Goal: Communication & Community: Answer question/provide support

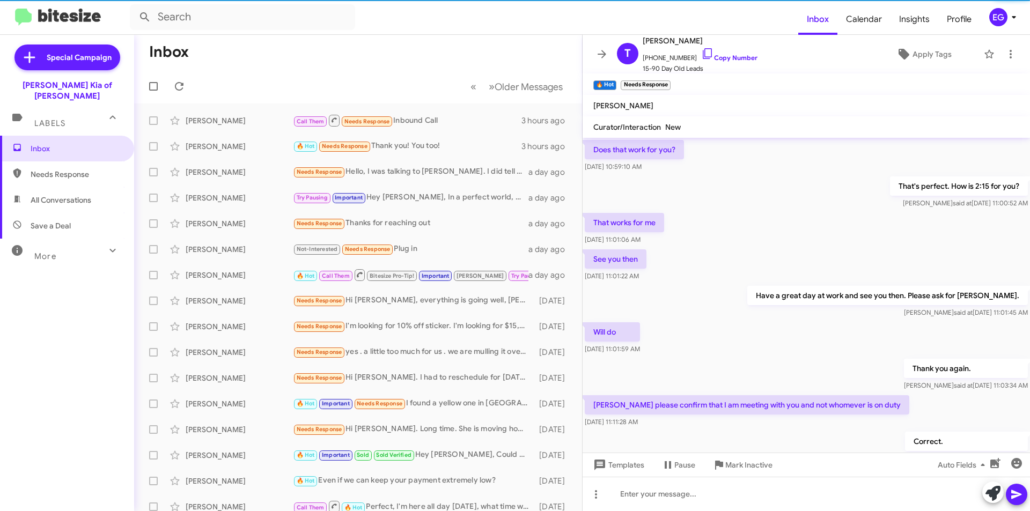
scroll to position [511, 0]
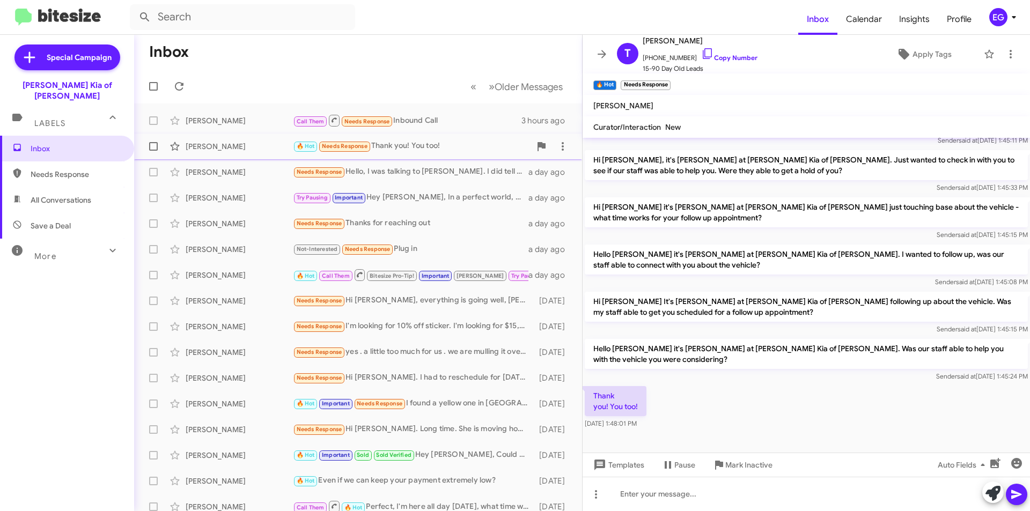
click at [450, 145] on div "🔥 Hot Needs Response Thank you! You too!" at bounding box center [412, 146] width 238 height 12
click at [441, 164] on div "[PERSON_NAME] Needs Response Hello, I was talking to [PERSON_NAME]. I did tell …" at bounding box center [358, 171] width 431 height 21
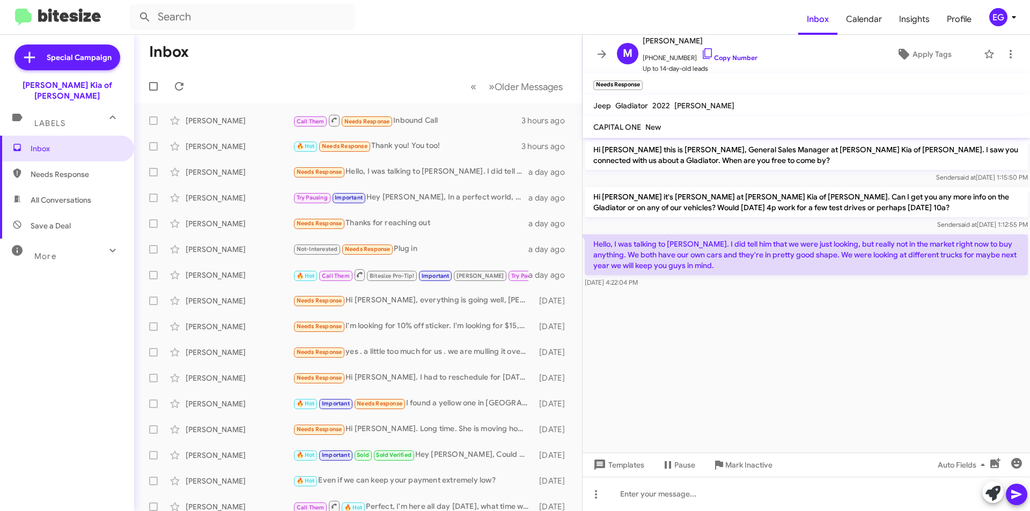
click at [73, 195] on span "All Conversations" at bounding box center [61, 200] width 61 height 11
type input "in:all-conversations"
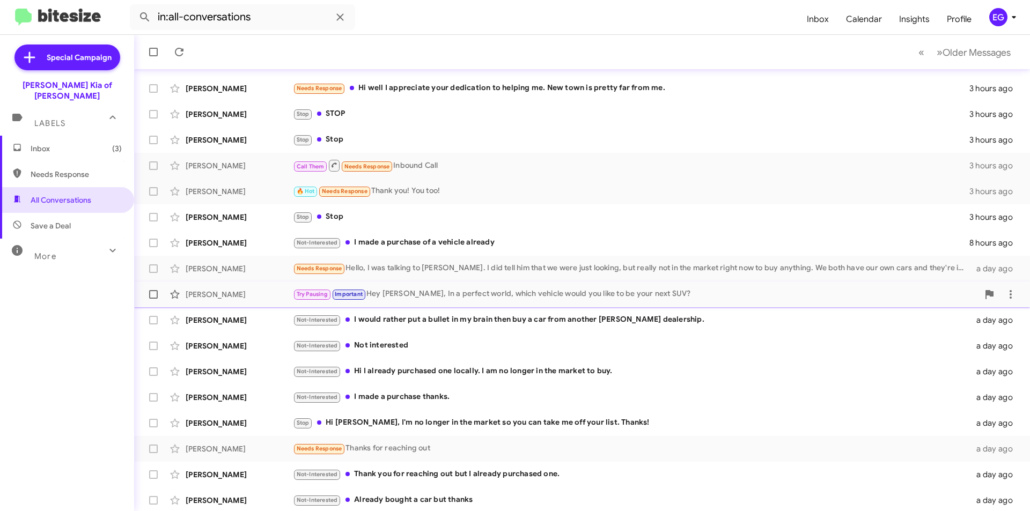
scroll to position [112, 0]
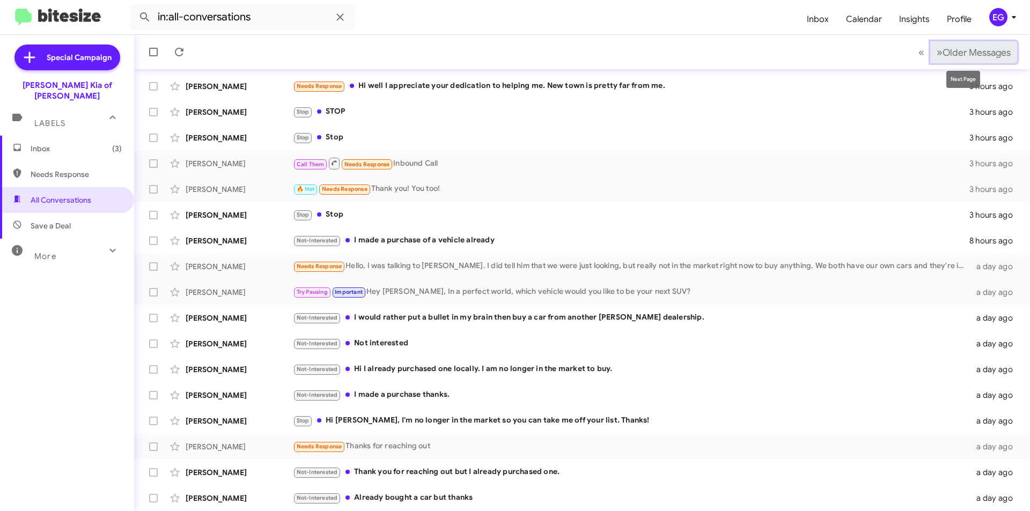
click at [966, 56] on span "Older Messages" at bounding box center [976, 53] width 68 height 12
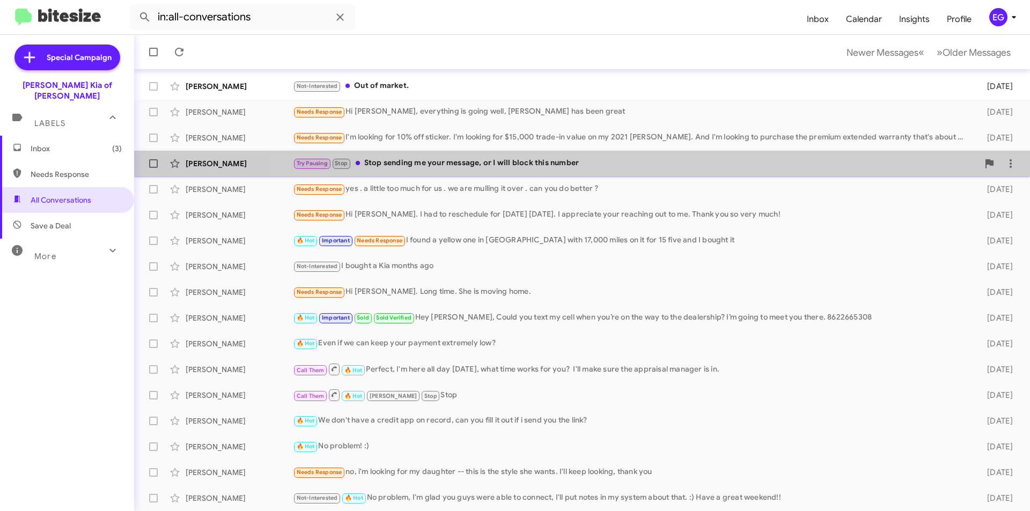
click at [702, 169] on div "Try Pausing Stop Stop sending me your message, or I will block this number" at bounding box center [635, 163] width 685 height 12
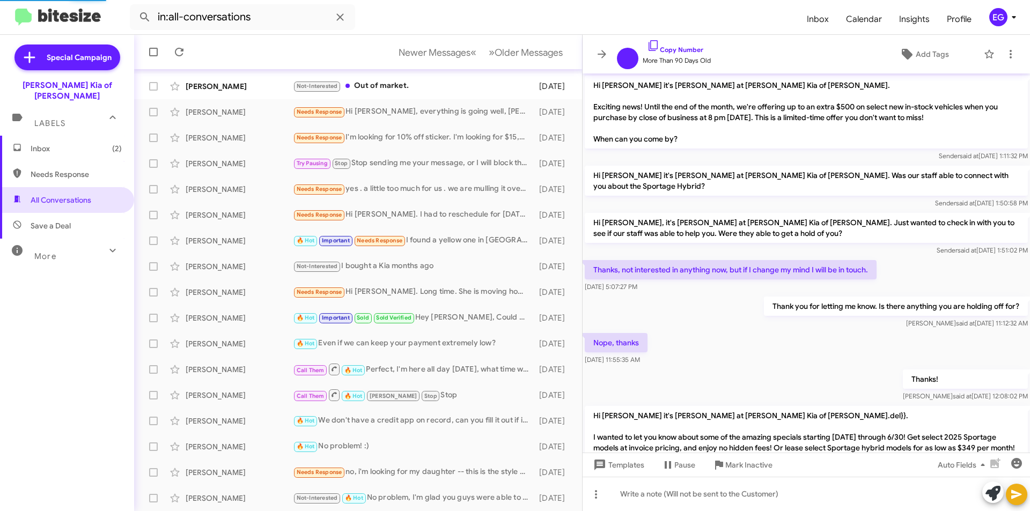
scroll to position [715, 0]
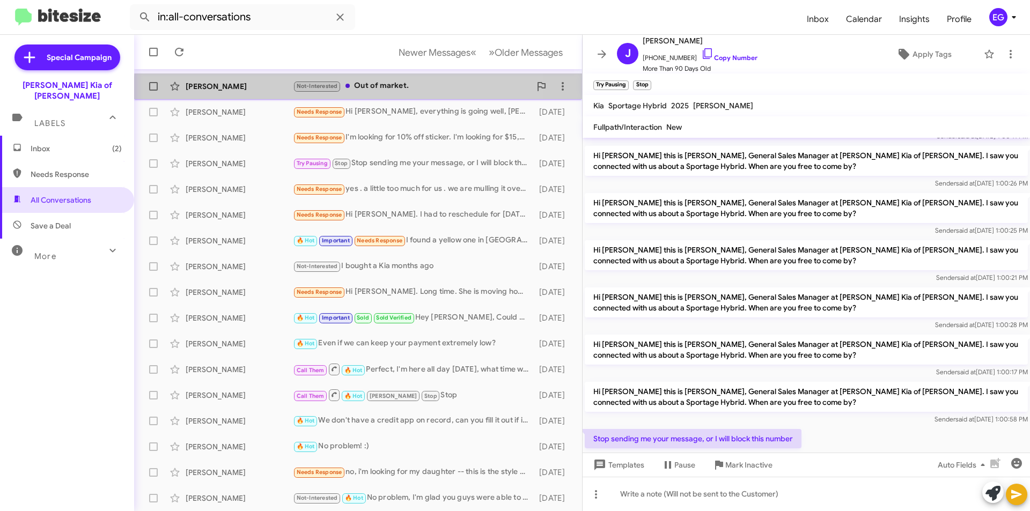
click at [376, 91] on div "Not-Interested Out of market." at bounding box center [412, 86] width 238 height 12
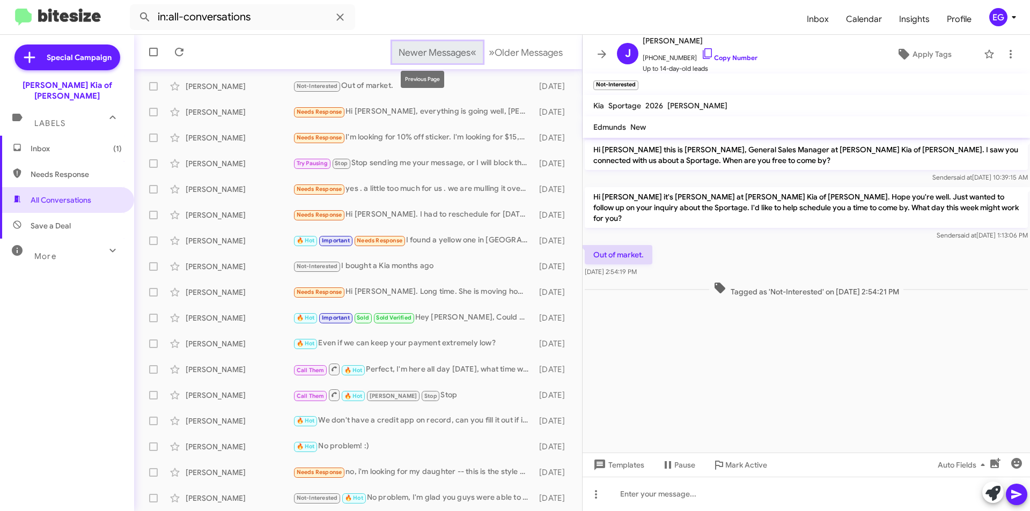
click at [432, 54] on span "Newer Messages" at bounding box center [434, 53] width 72 height 12
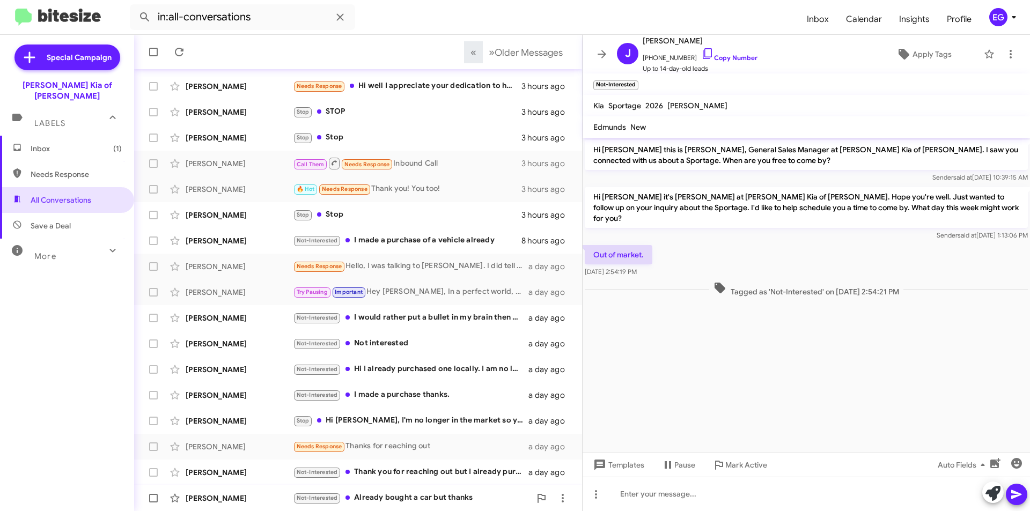
click at [380, 498] on div "Not-Interested Already bought a car but thanks" at bounding box center [412, 498] width 238 height 12
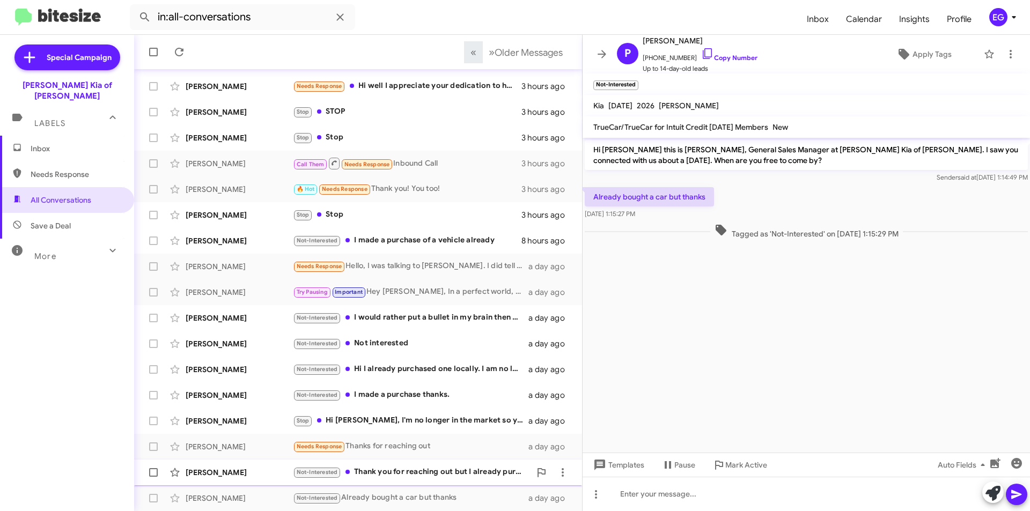
click at [398, 466] on div "Not-Interested Thank you for reaching out but I already purchased one." at bounding box center [412, 472] width 238 height 12
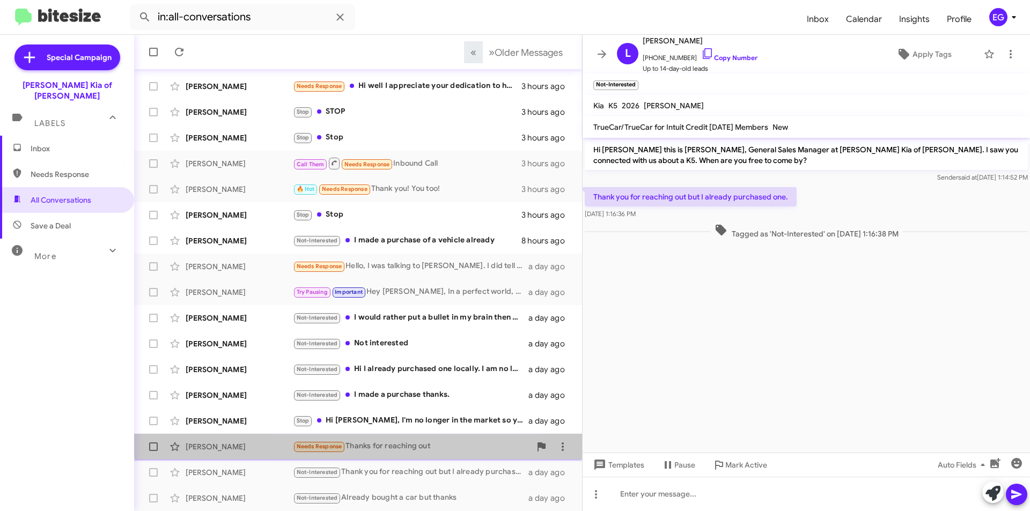
click at [394, 440] on div "[PERSON_NAME] Needs Response Thanks for reaching out a day ago" at bounding box center [358, 446] width 431 height 21
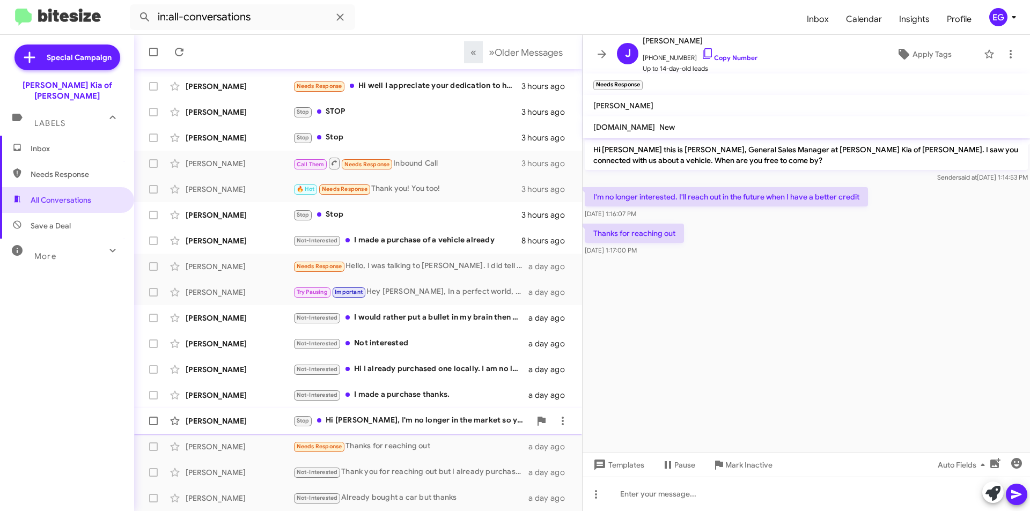
click at [400, 419] on div "Stop Hi [PERSON_NAME], I'm no longer in the market so you can take me off your …" at bounding box center [412, 421] width 238 height 12
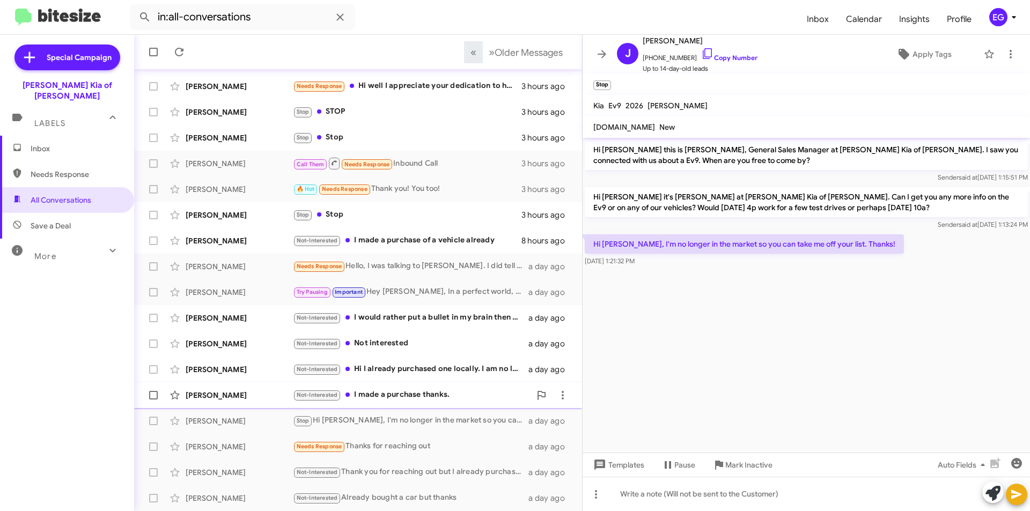
click at [396, 398] on div "Not-Interested I made a purchase thanks." at bounding box center [412, 395] width 238 height 12
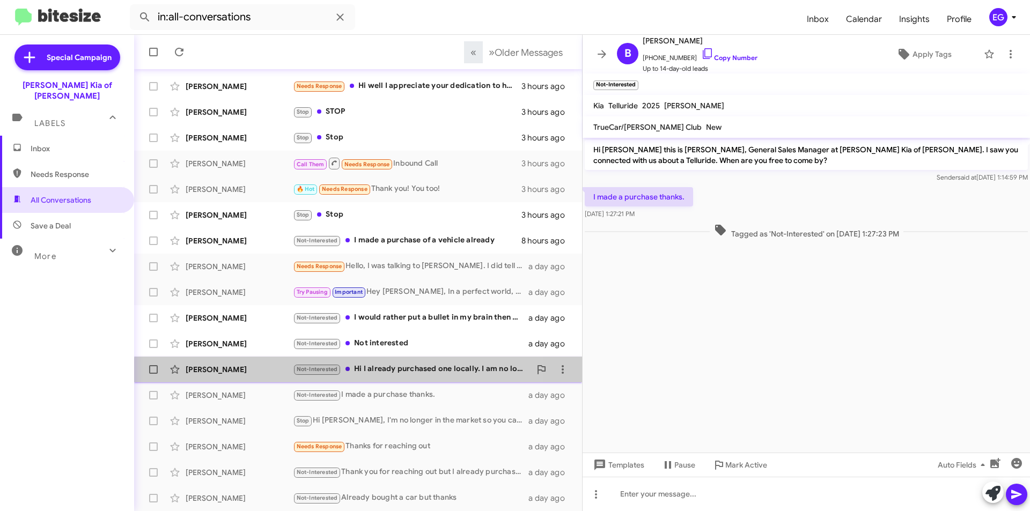
click at [394, 374] on div "Not-Interested Hi I already purchased one locally. I am no longer in the market…" at bounding box center [412, 369] width 238 height 12
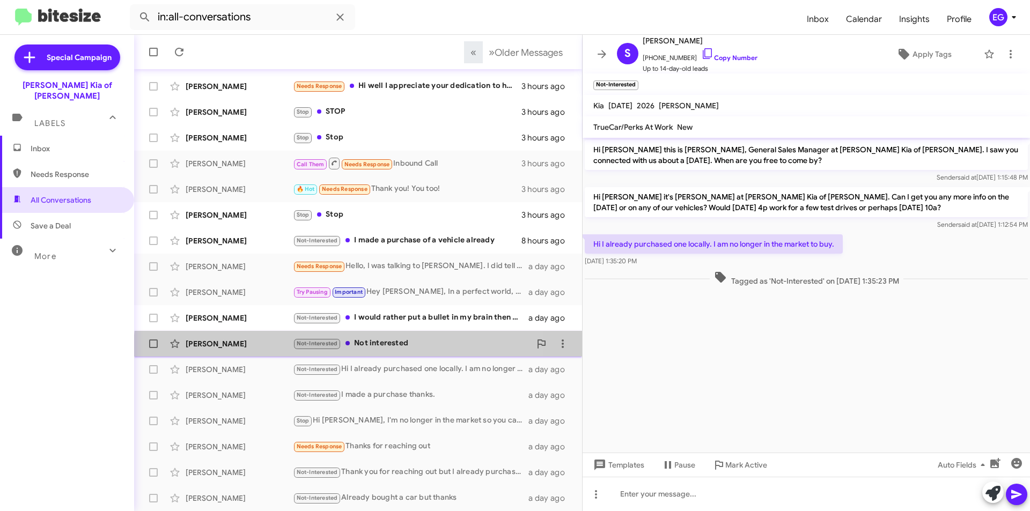
click at [390, 351] on div "[PERSON_NAME] Not-Interested Not interested a day ago" at bounding box center [358, 343] width 431 height 21
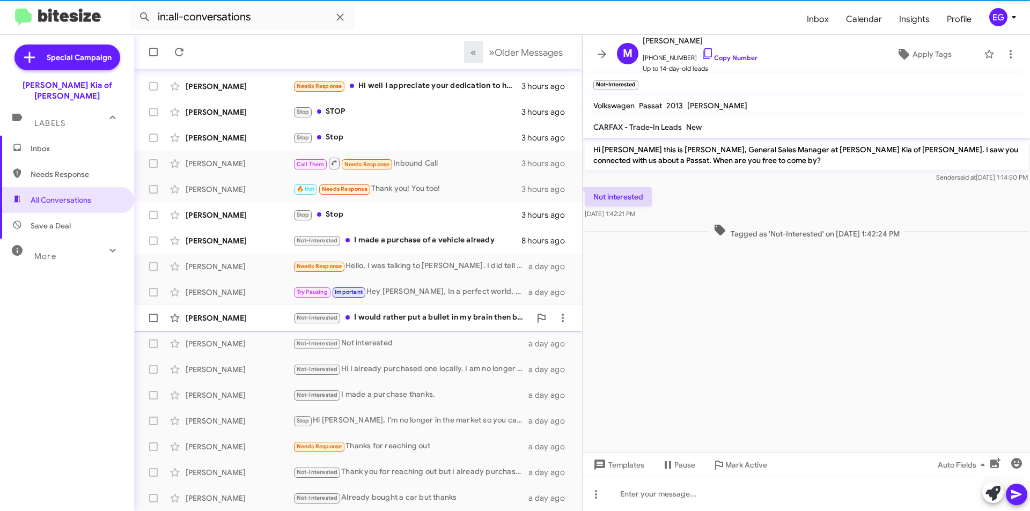
click at [400, 309] on div "[PERSON_NAME] Not-Interested I would rather put a bullet in my brain then buy a…" at bounding box center [358, 317] width 431 height 21
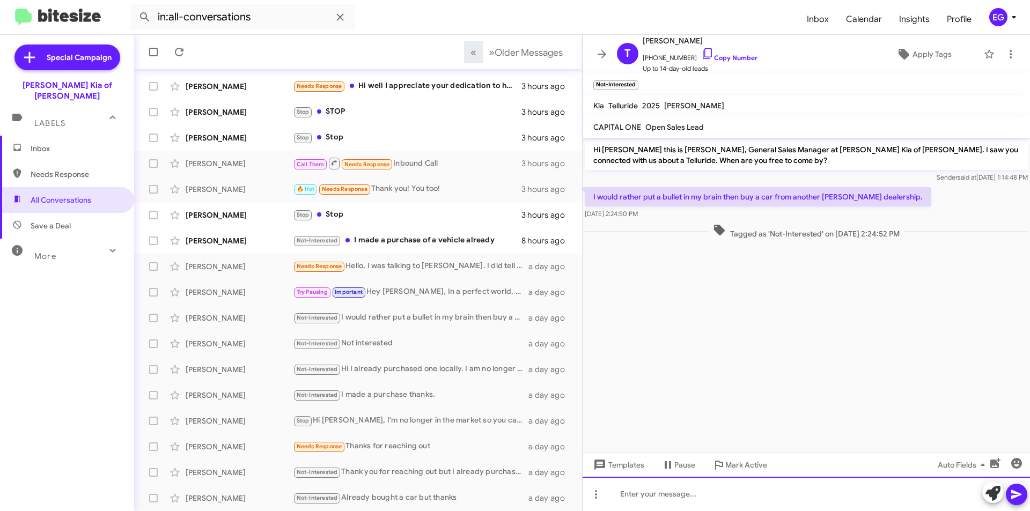
click at [643, 491] on div at bounding box center [805, 494] width 447 height 34
click at [381, 291] on div "Try Pausing Important Hey [PERSON_NAME], In a perfect world, which vehicle woul…" at bounding box center [412, 292] width 238 height 12
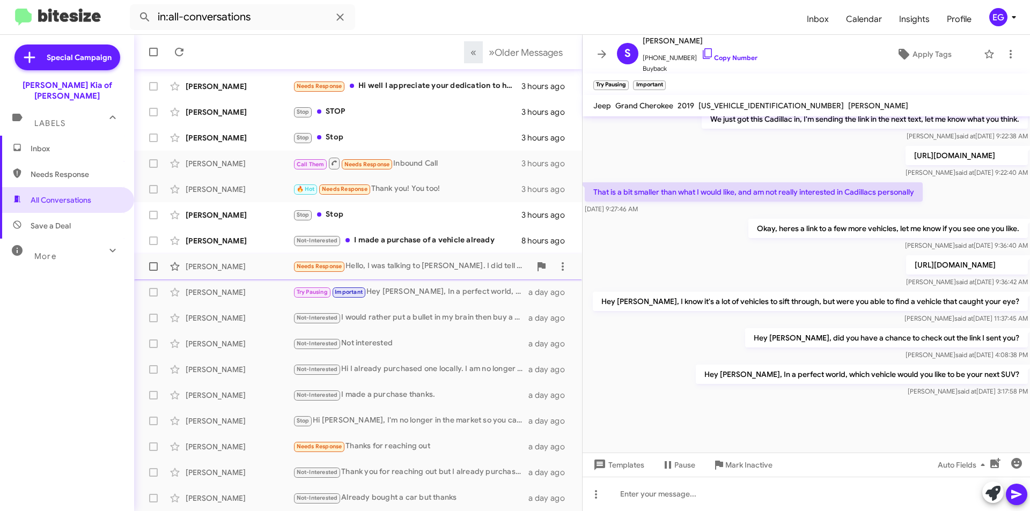
click at [382, 271] on div "Needs Response Hello, I was talking to [PERSON_NAME]. I did tell him that we we…" at bounding box center [412, 266] width 238 height 12
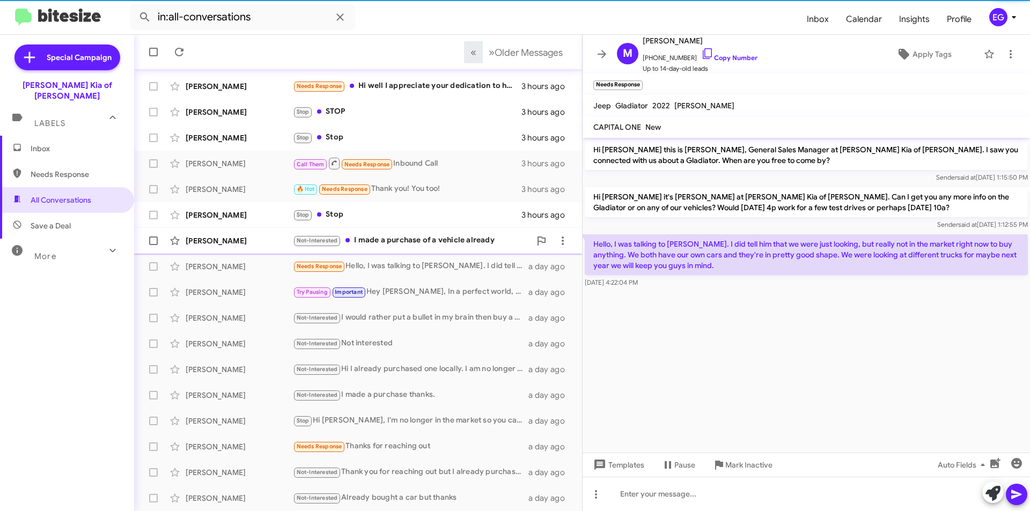
click at [394, 236] on div "Not-Interested I made a purchase of a vehicle already" at bounding box center [412, 240] width 238 height 12
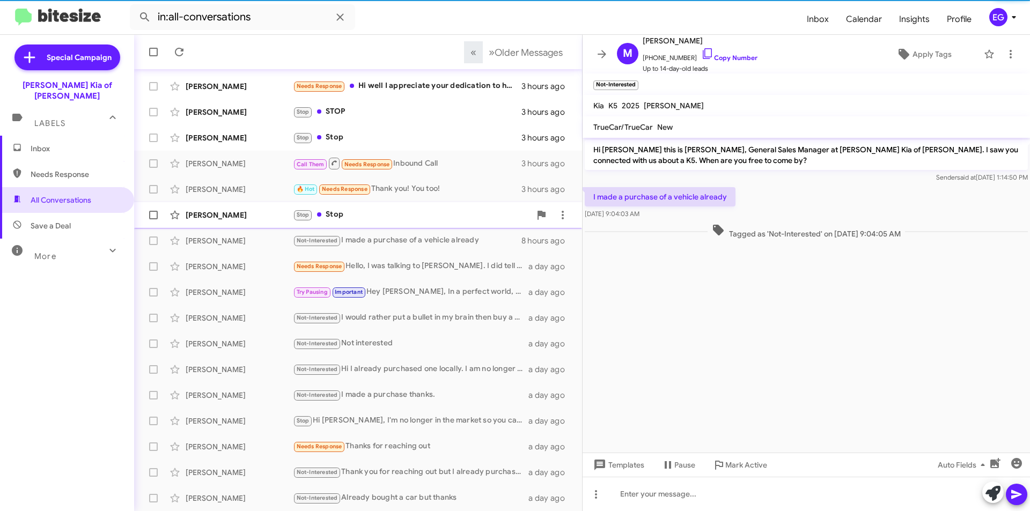
click at [394, 206] on div "[PERSON_NAME] Stop Stop 3 hours ago" at bounding box center [358, 214] width 431 height 21
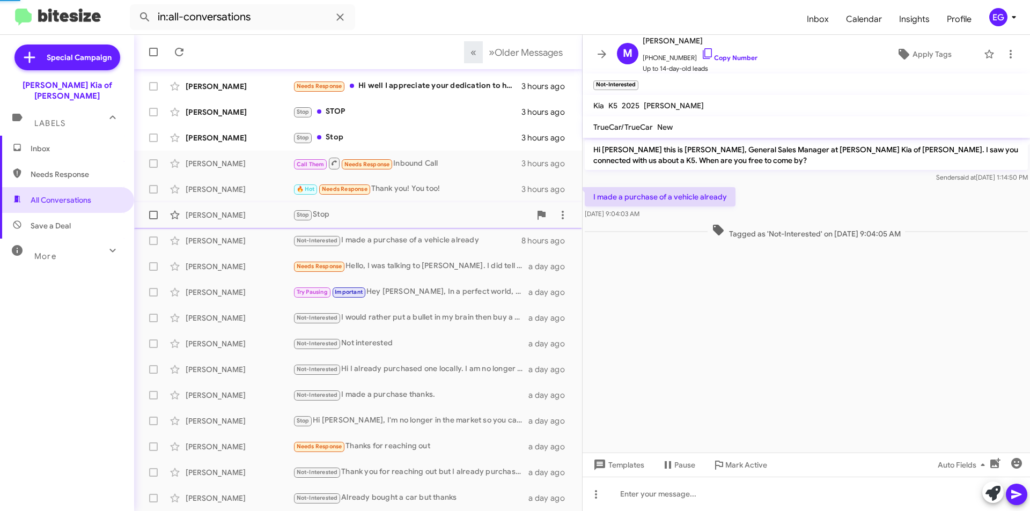
scroll to position [252, 0]
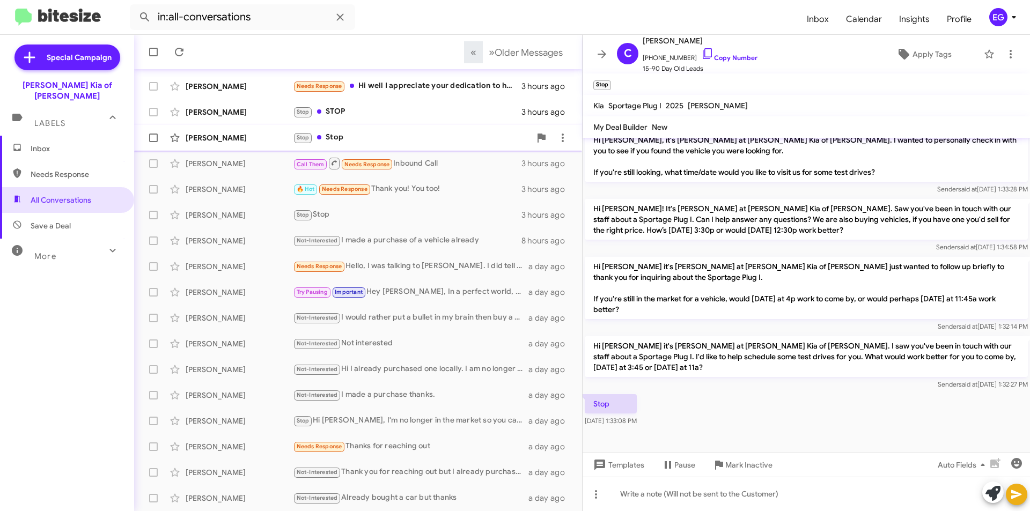
click at [412, 142] on div "Stop Stop" at bounding box center [412, 137] width 238 height 12
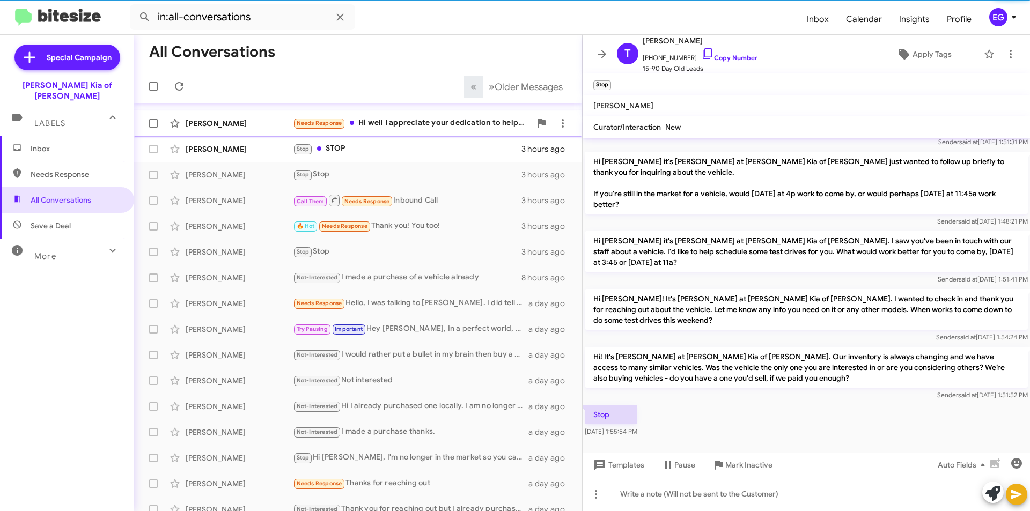
scroll to position [58, 0]
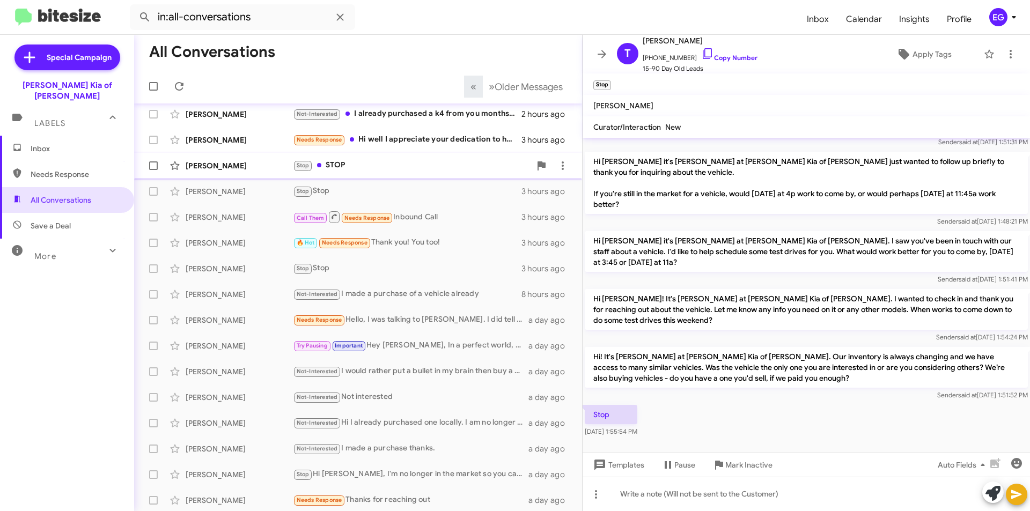
click at [402, 164] on div "Stop STOP" at bounding box center [412, 165] width 238 height 12
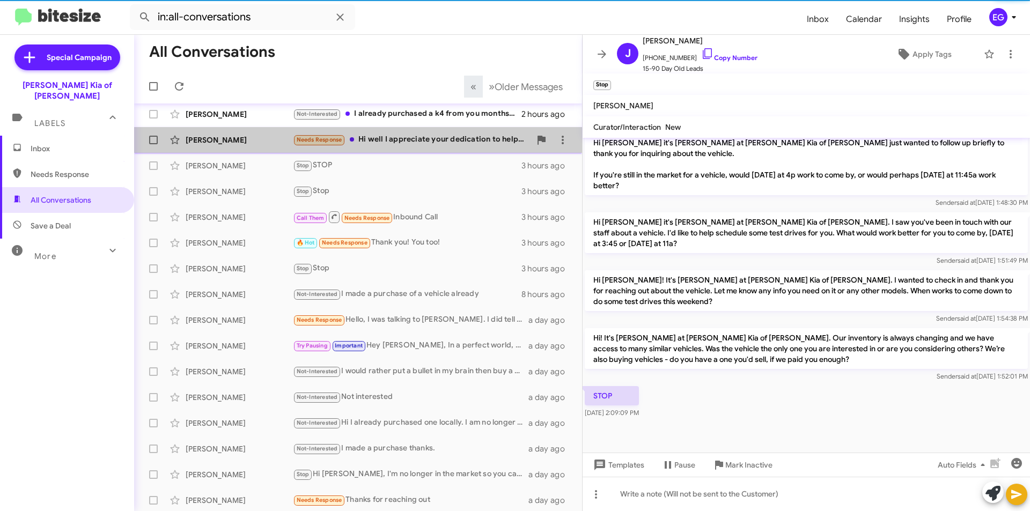
click at [423, 136] on div "Needs Response Hi well I appreciate your dedication to helping me. New town is …" at bounding box center [412, 140] width 238 height 12
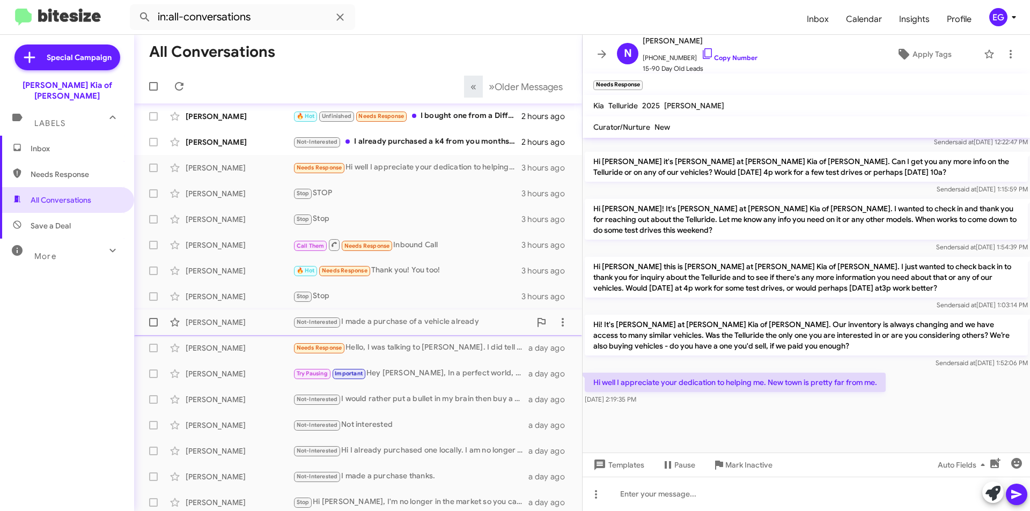
scroll to position [4, 0]
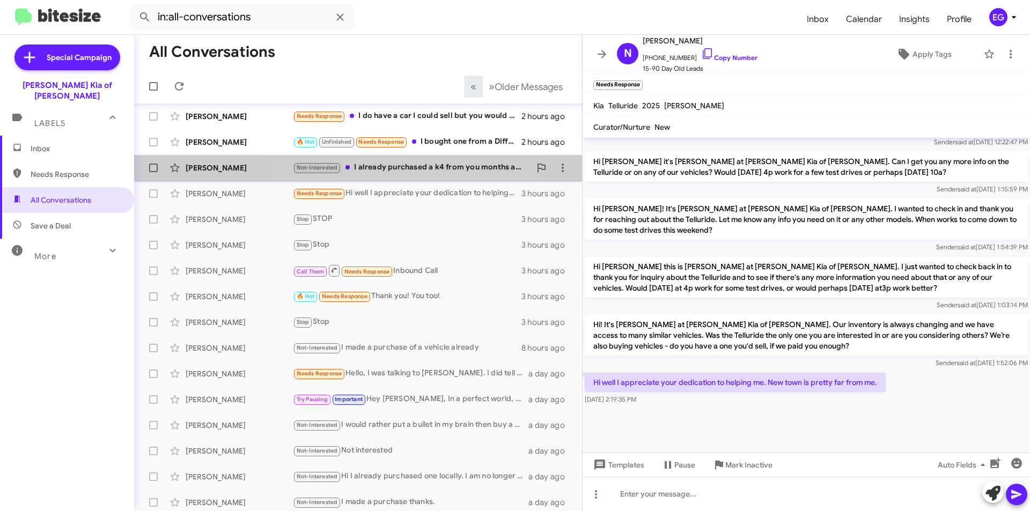
click at [390, 170] on div "Not-Interested I already purchased a k4 from you months ago Thank you" at bounding box center [412, 167] width 238 height 12
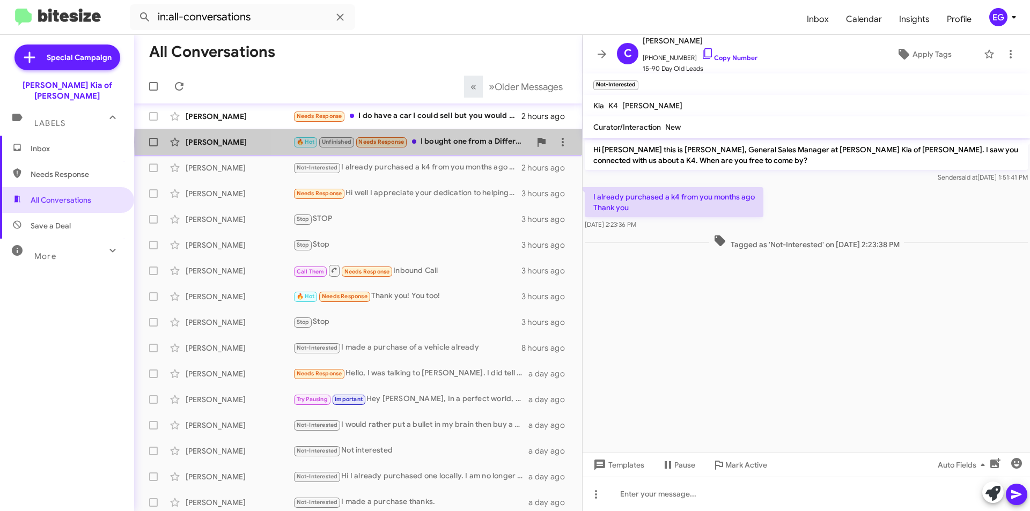
click at [461, 142] on div "🔥 Hot Unfinished Needs Response I bought one from a Different dealer" at bounding box center [412, 142] width 238 height 12
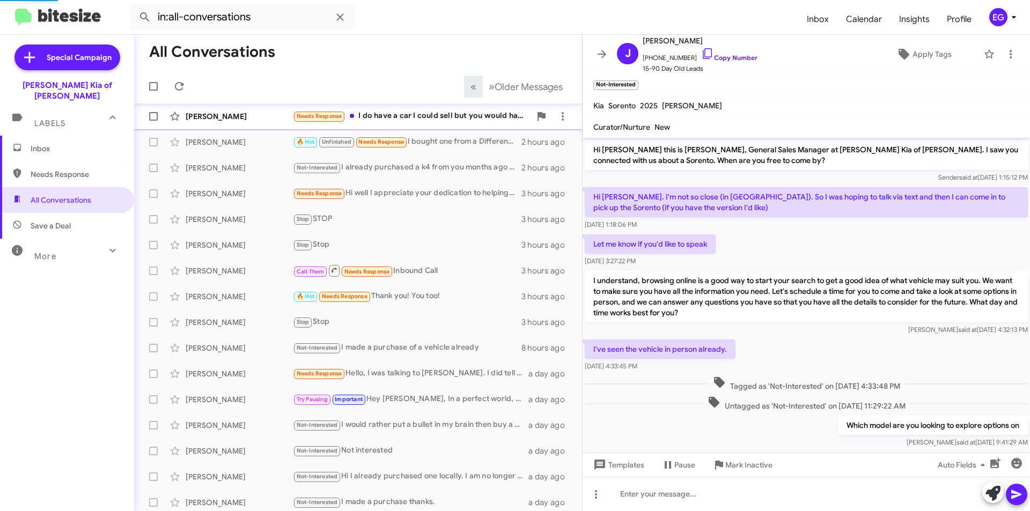
scroll to position [428, 0]
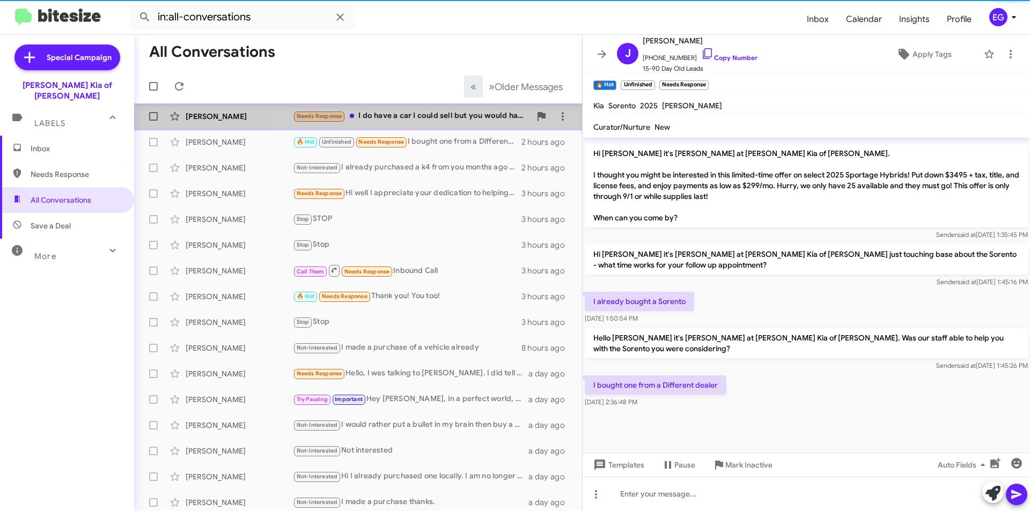
click at [445, 113] on div "Needs Response I do have a car I could sell but you would have to be okay with …" at bounding box center [412, 116] width 238 height 12
